Goal: Navigation & Orientation: Find specific page/section

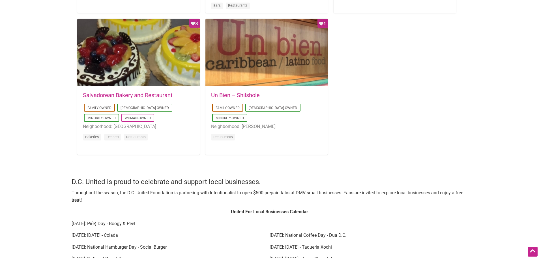
scroll to position [594, 0]
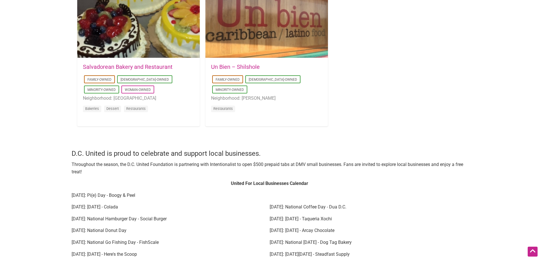
click at [246, 62] on div "2018-02-07 08:32:22 Un Bien – Shilshole Family-Owned Latino-Owned Minority-Owne…" at bounding box center [266, 91] width 122 height 67
click at [246, 63] on div "2018-02-07 08:32:22 Un Bien – Shilshole Family-Owned Latino-Owned Minority-Owne…" at bounding box center [266, 91] width 122 height 67
click at [246, 66] on link "Un Bien – Shilshole" at bounding box center [235, 66] width 49 height 7
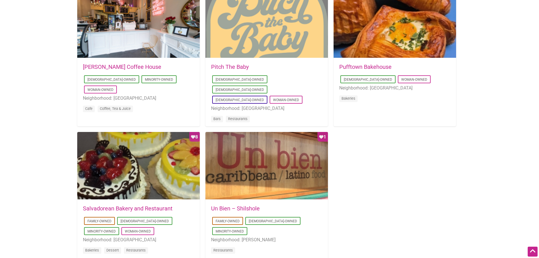
scroll to position [396, 0]
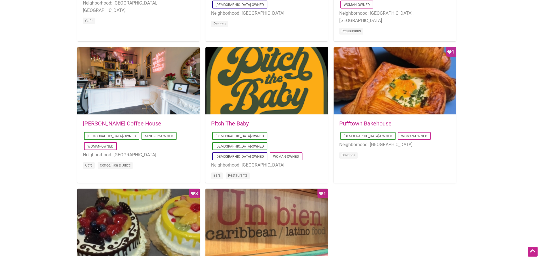
click at [115, 123] on link "Leon Coffee House" at bounding box center [122, 123] width 78 height 7
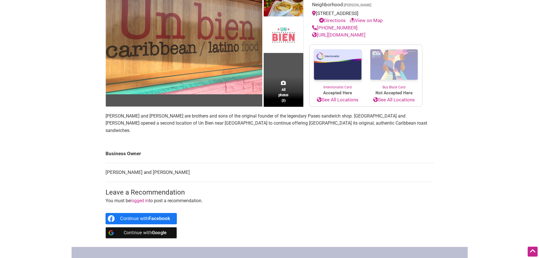
scroll to position [198, 0]
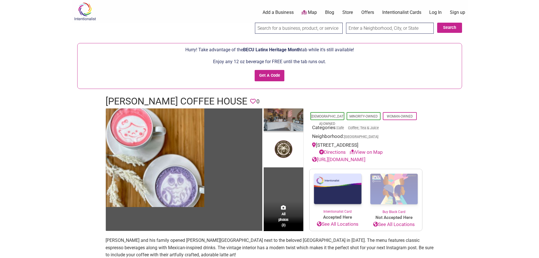
click at [284, 126] on img at bounding box center [284, 120] width 40 height 24
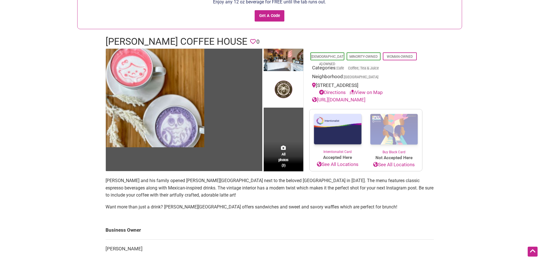
scroll to position [57, 0]
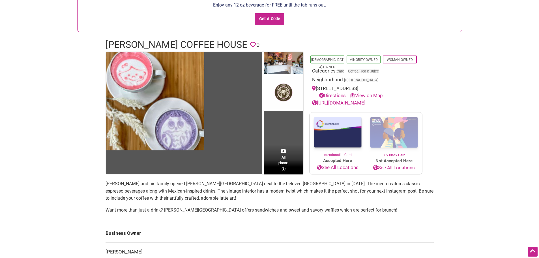
click at [374, 95] on link "View on Map" at bounding box center [365, 95] width 33 height 6
click at [337, 96] on link "Directions" at bounding box center [332, 95] width 27 height 6
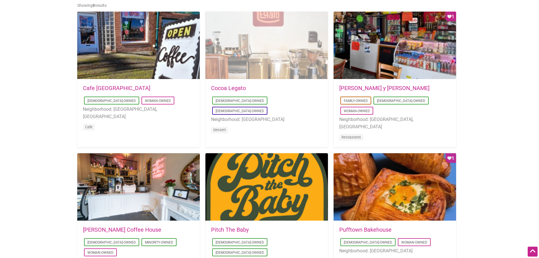
scroll to position [283, 0]
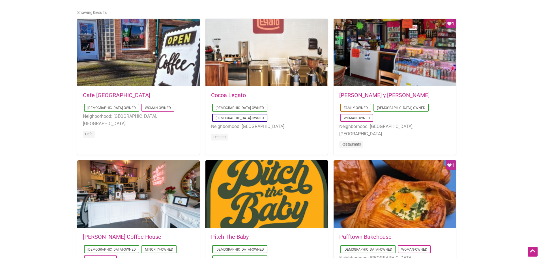
click at [236, 96] on link "Cocoa Legato" at bounding box center [228, 95] width 35 height 7
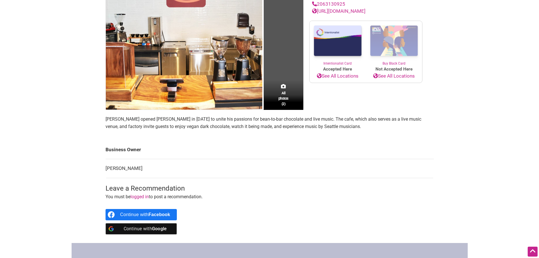
scroll to position [85, 0]
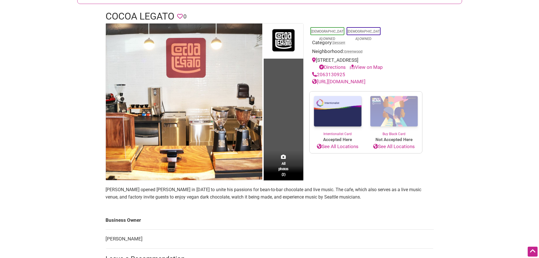
click at [354, 84] on link "[URL][DOMAIN_NAME]" at bounding box center [338, 82] width 53 height 6
